Goal: Information Seeking & Learning: Stay updated

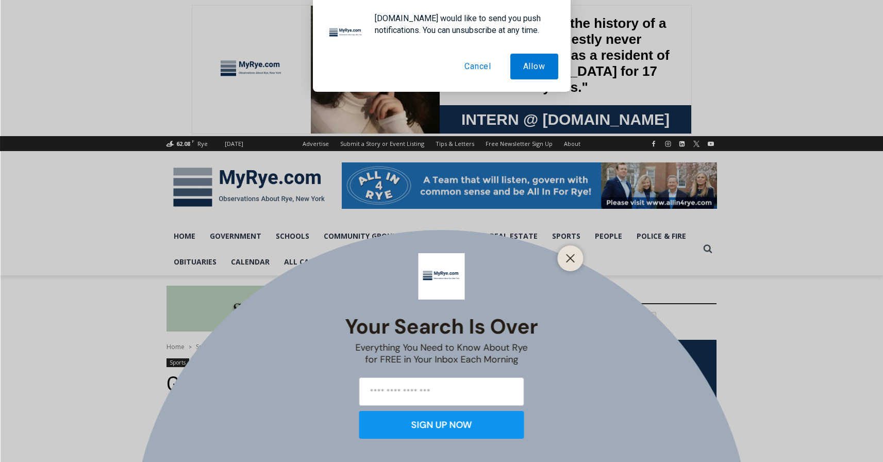
click at [295, 189] on div "Your Search is Over Everything You Need to Know About Rye for FREE in Your Inbo…" at bounding box center [441, 231] width 883 height 462
click at [483, 67] on button "Cancel" at bounding box center [478, 67] width 53 height 26
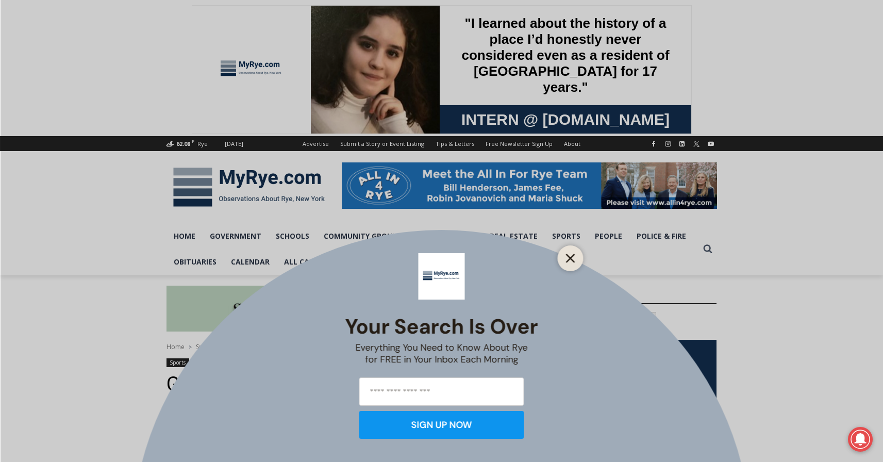
click at [569, 251] on button "Close" at bounding box center [570, 258] width 14 height 14
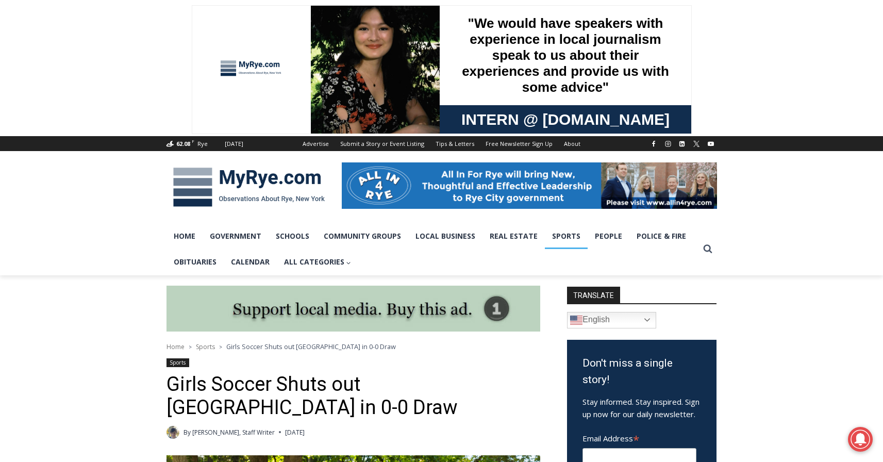
click at [566, 236] on link "Sports" at bounding box center [566, 236] width 43 height 26
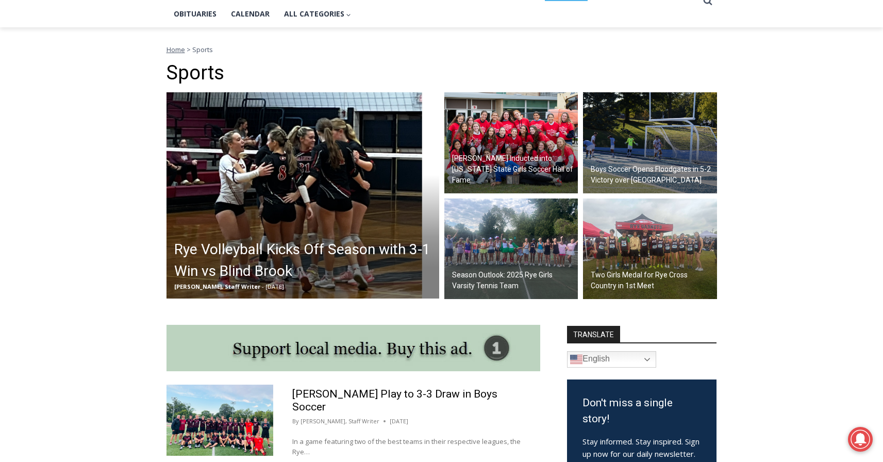
scroll to position [247, 0]
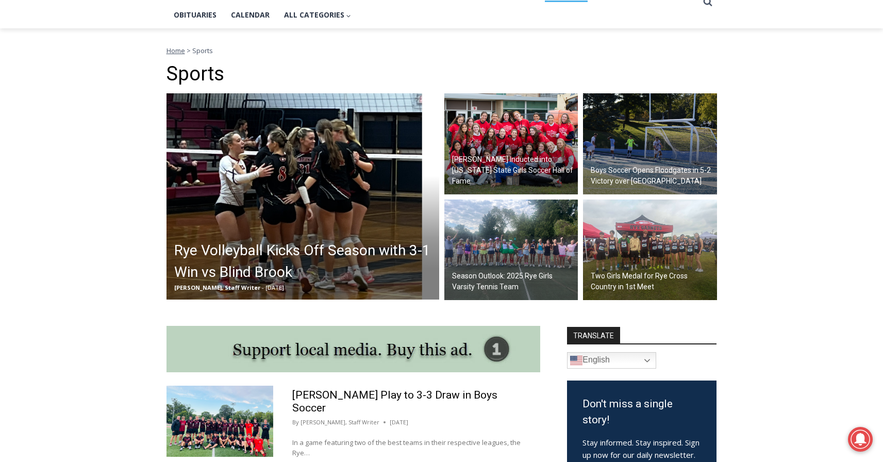
click at [608, 167] on div "Boys Soccer Opens Floodgates in 5-2 Victory over Westlake" at bounding box center [652, 175] width 129 height 27
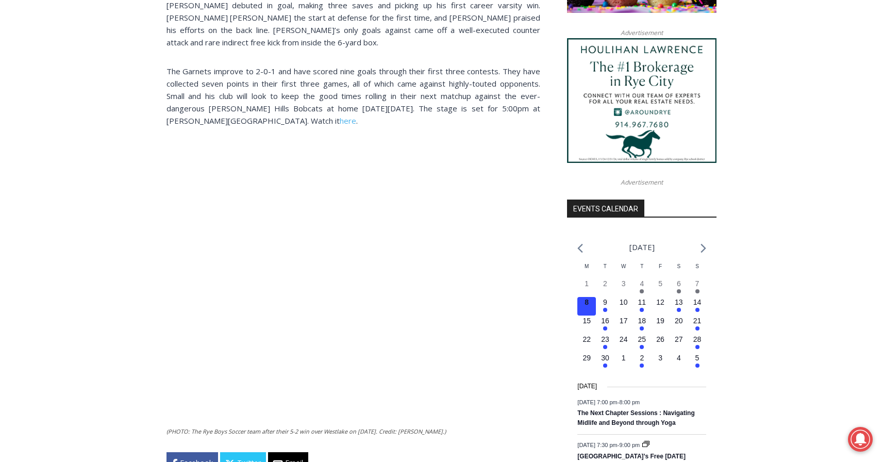
scroll to position [1012, 0]
